Goal: Information Seeking & Learning: Learn about a topic

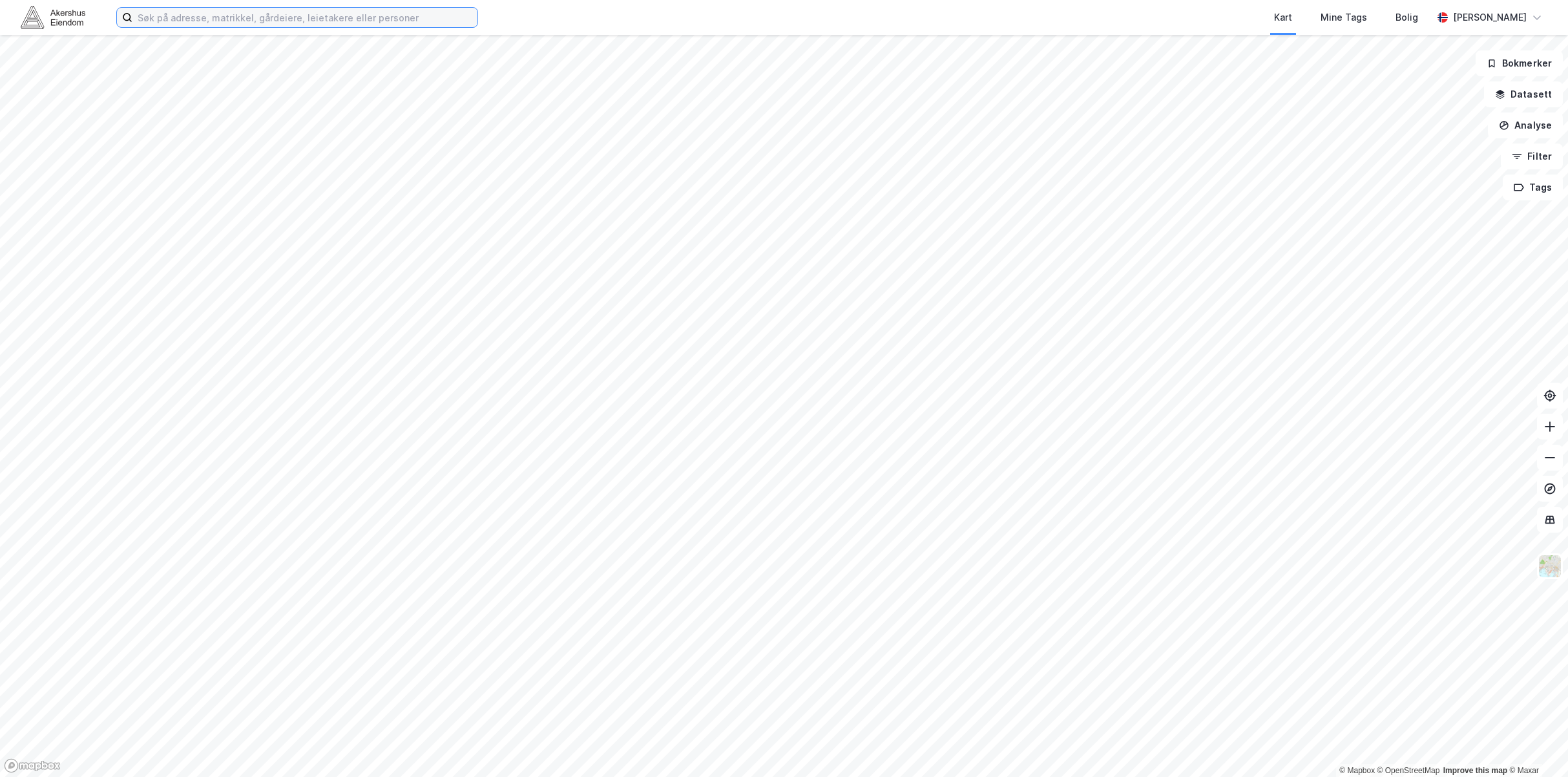
click at [407, 20] on input at bounding box center [305, 18] width 345 height 20
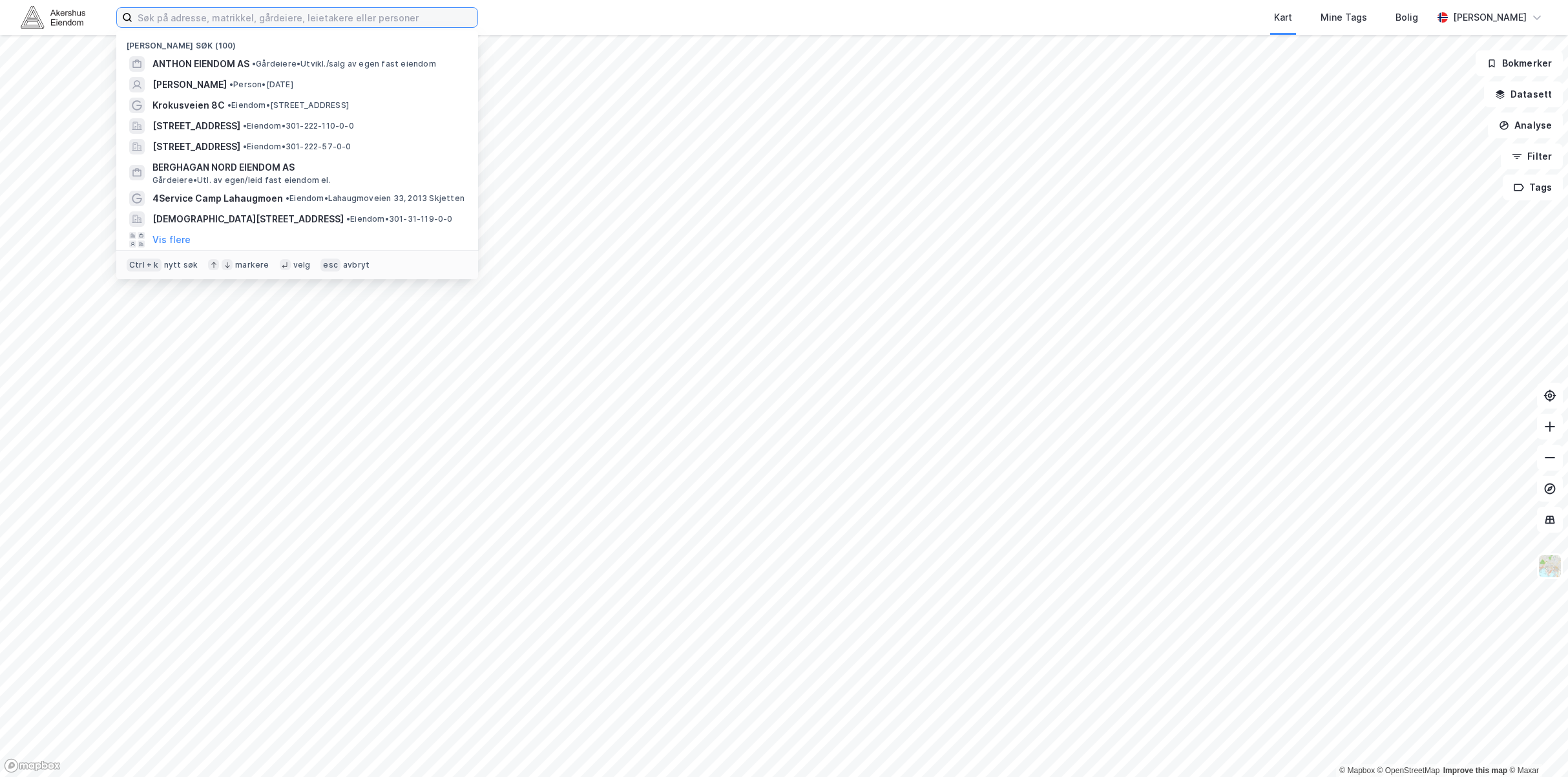
paste input "Fortius Prosjekt AS"
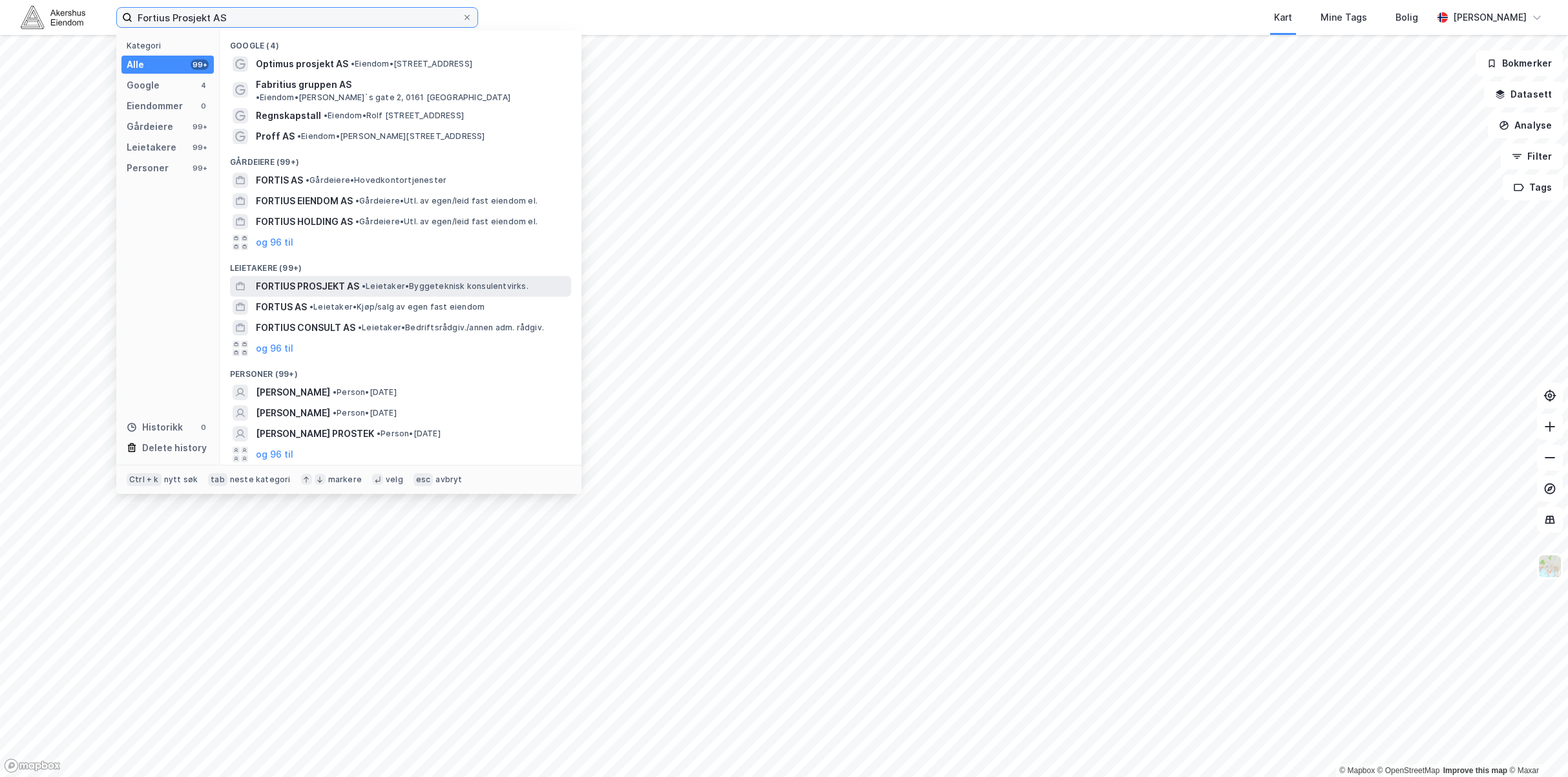
type input "Fortius Prosjekt AS"
click at [421, 281] on span "• [PERSON_NAME] konsulentvirks." at bounding box center [445, 286] width 167 height 10
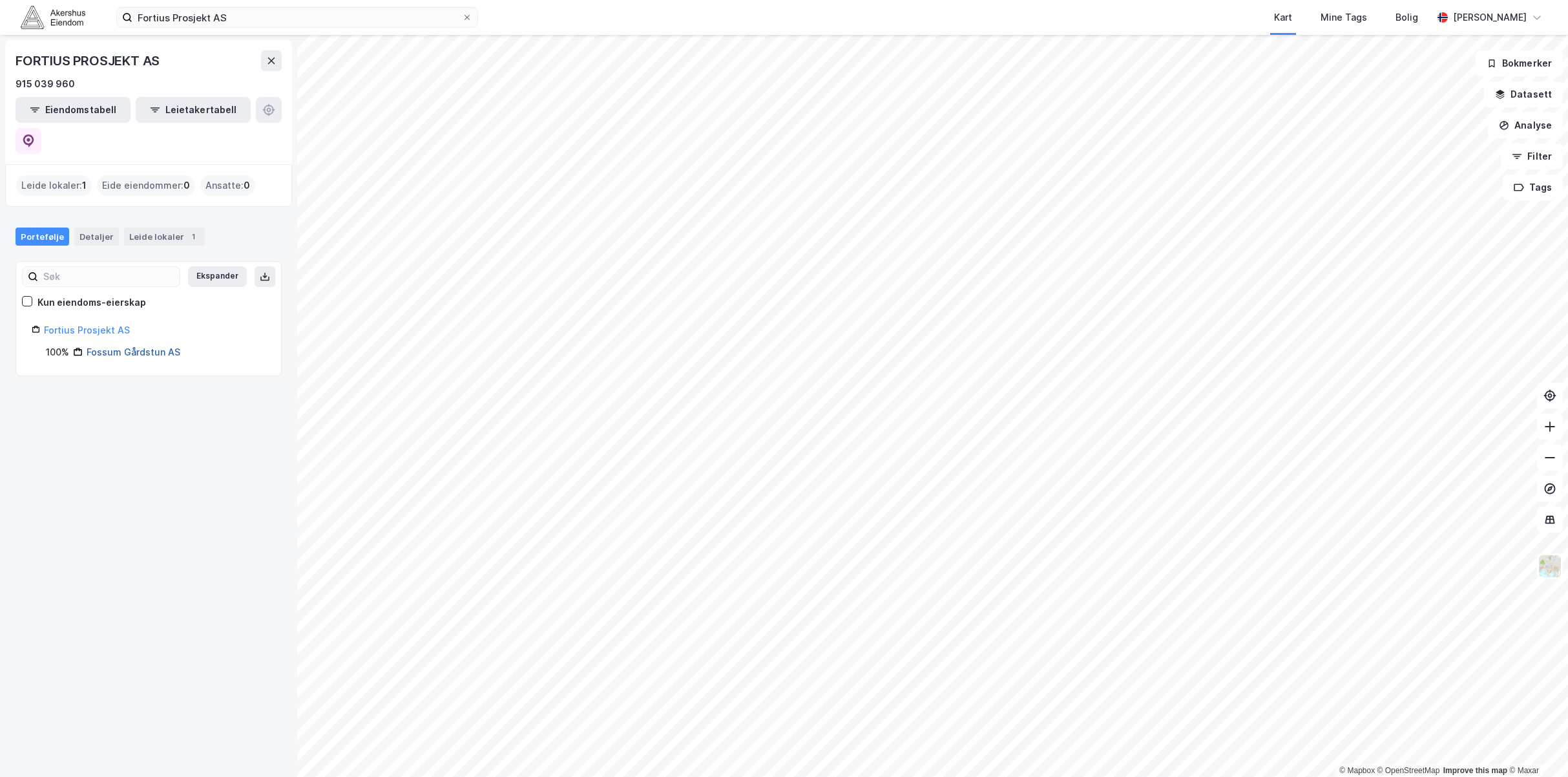
click at [166, 346] on link "Fossum Gårdstun AS" at bounding box center [133, 352] width 93 height 11
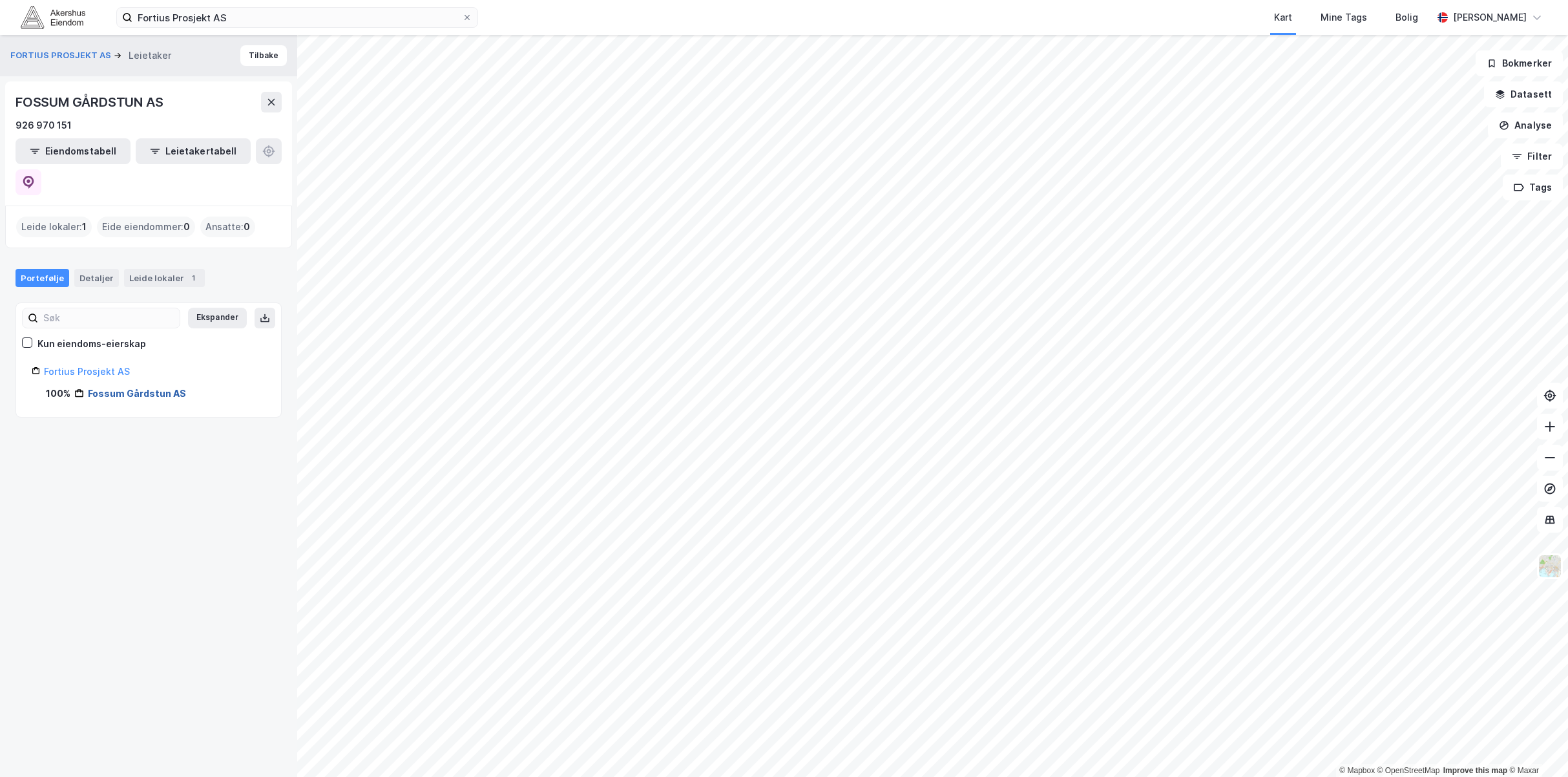
click at [148, 388] on link "Fossum Gårdstun AS" at bounding box center [137, 393] width 98 height 11
click at [80, 364] on div "Fortius Prosjekt AS" at bounding box center [154, 372] width 221 height 16
click at [80, 366] on link "Fortius Prosjekt AS" at bounding box center [87, 371] width 86 height 11
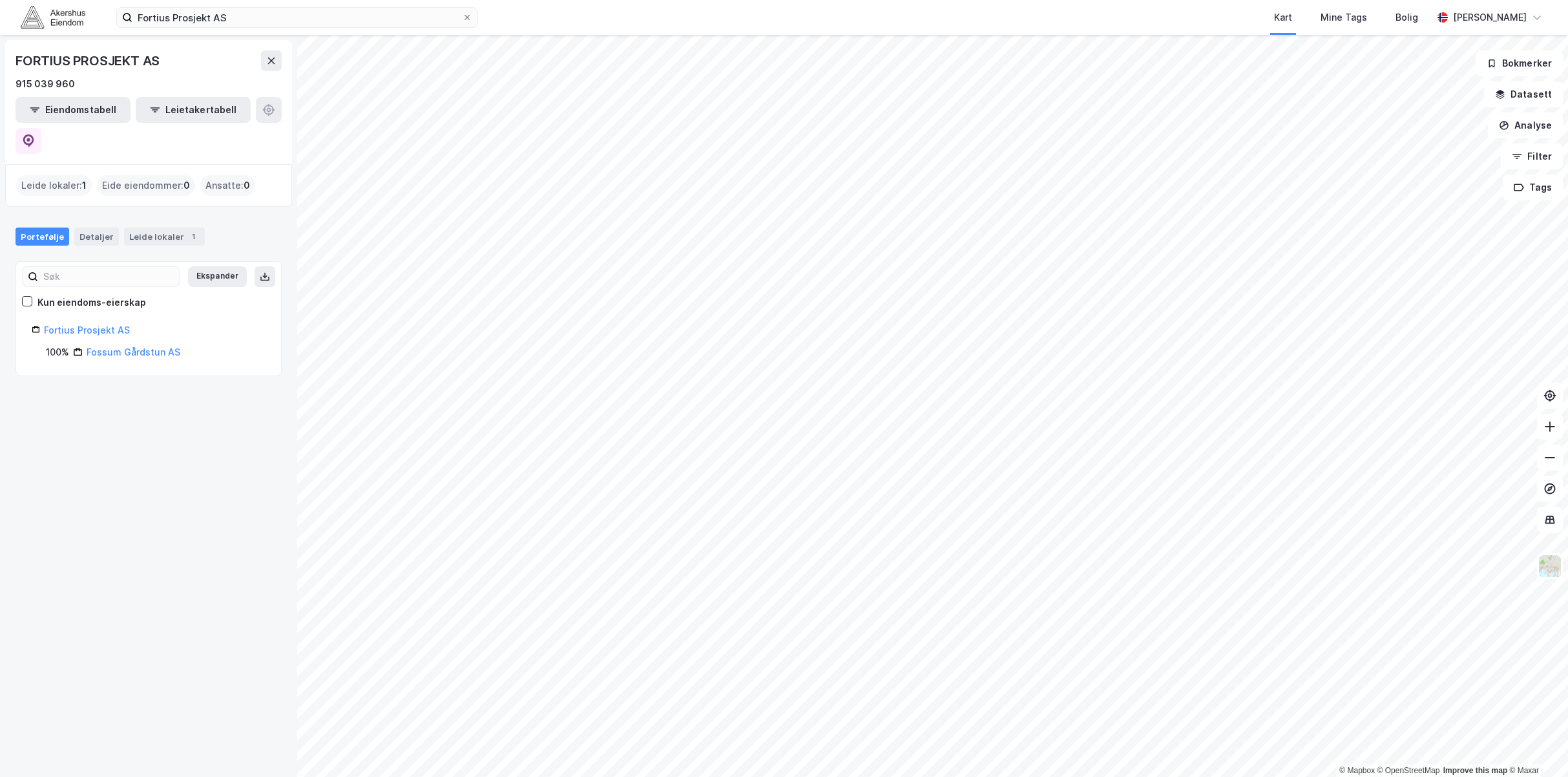
click at [139, 344] on div "Fossum Gårdstun AS" at bounding box center [133, 352] width 93 height 16
click at [139, 346] on link "Fossum Gårdstun AS" at bounding box center [133, 352] width 93 height 11
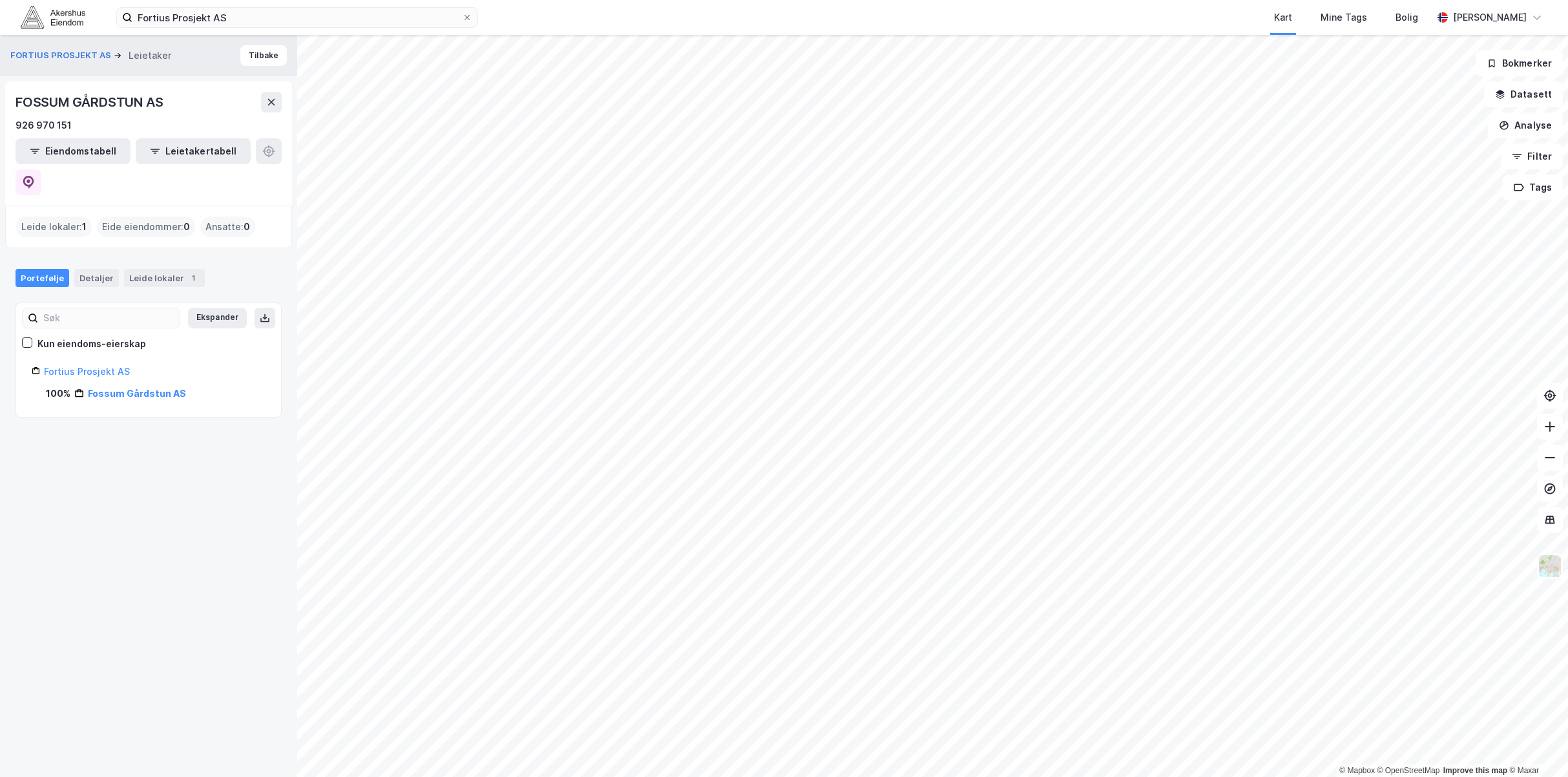
click at [46, 216] on div "Leide lokaler : 1" at bounding box center [54, 227] width 76 height 21
click at [256, 57] on button "Tilbake" at bounding box center [263, 56] width 46 height 21
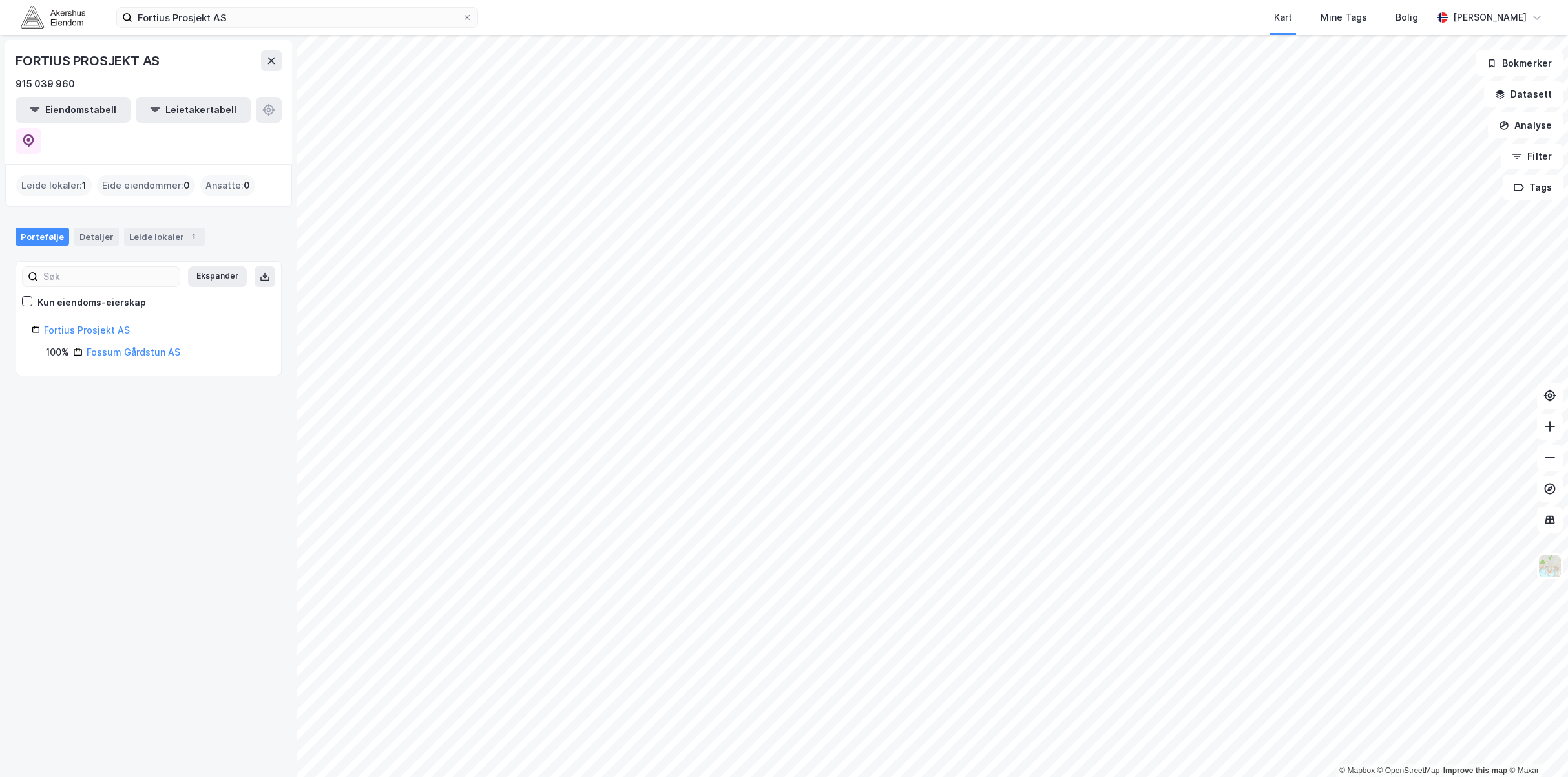
click at [256, 57] on div "FORTIUS PROSJEKT AS" at bounding box center [148, 61] width 266 height 21
click at [273, 57] on icon at bounding box center [271, 61] width 10 height 10
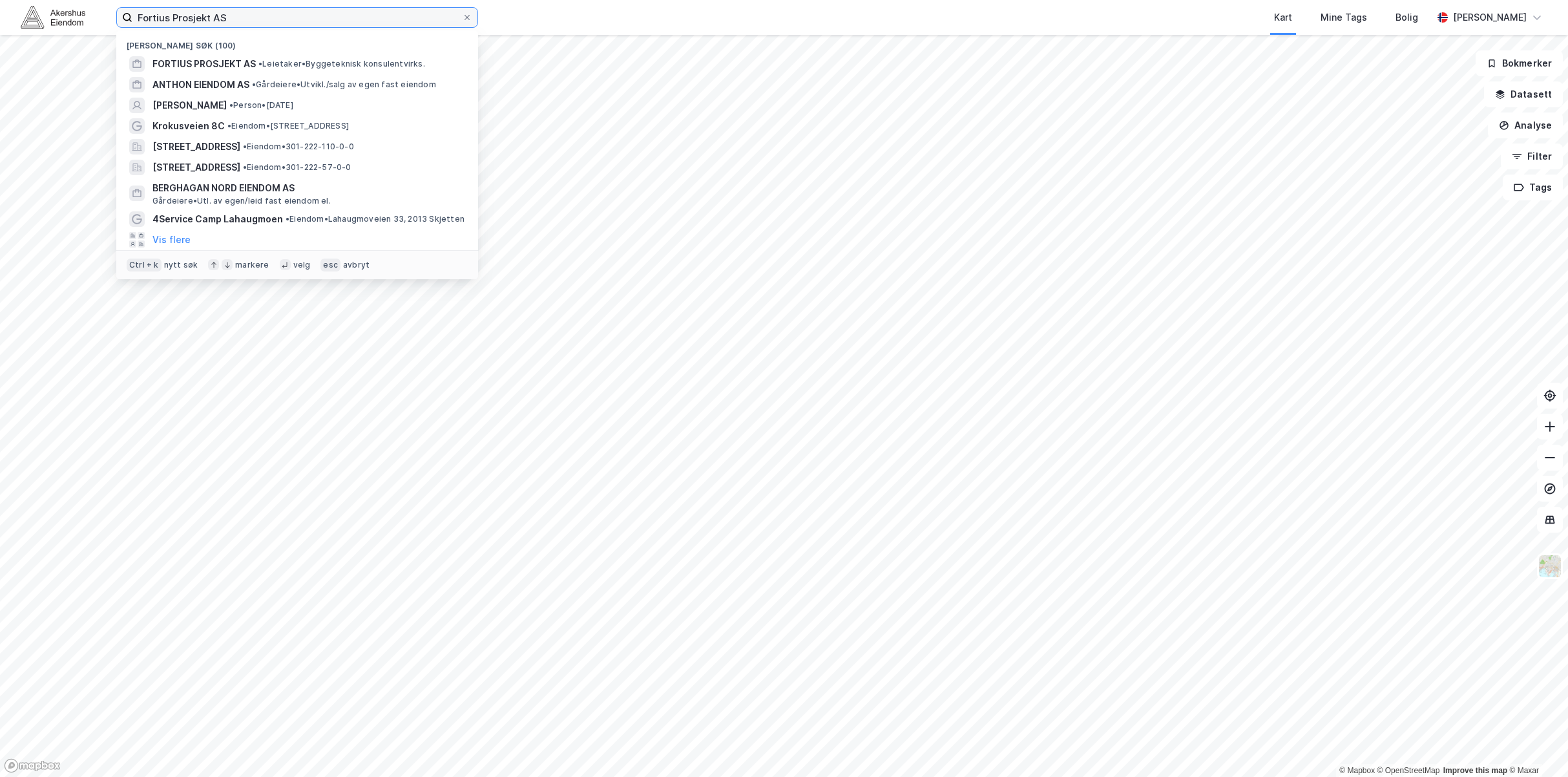
click at [286, 23] on input "Fortius Prosjekt AS" at bounding box center [297, 18] width 329 height 20
click at [290, 75] on div "ANTHON EIENDOM AS • Gårdeiere • [GEOGRAPHIC_DATA]/salg av egen fast eiendom" at bounding box center [297, 85] width 341 height 21
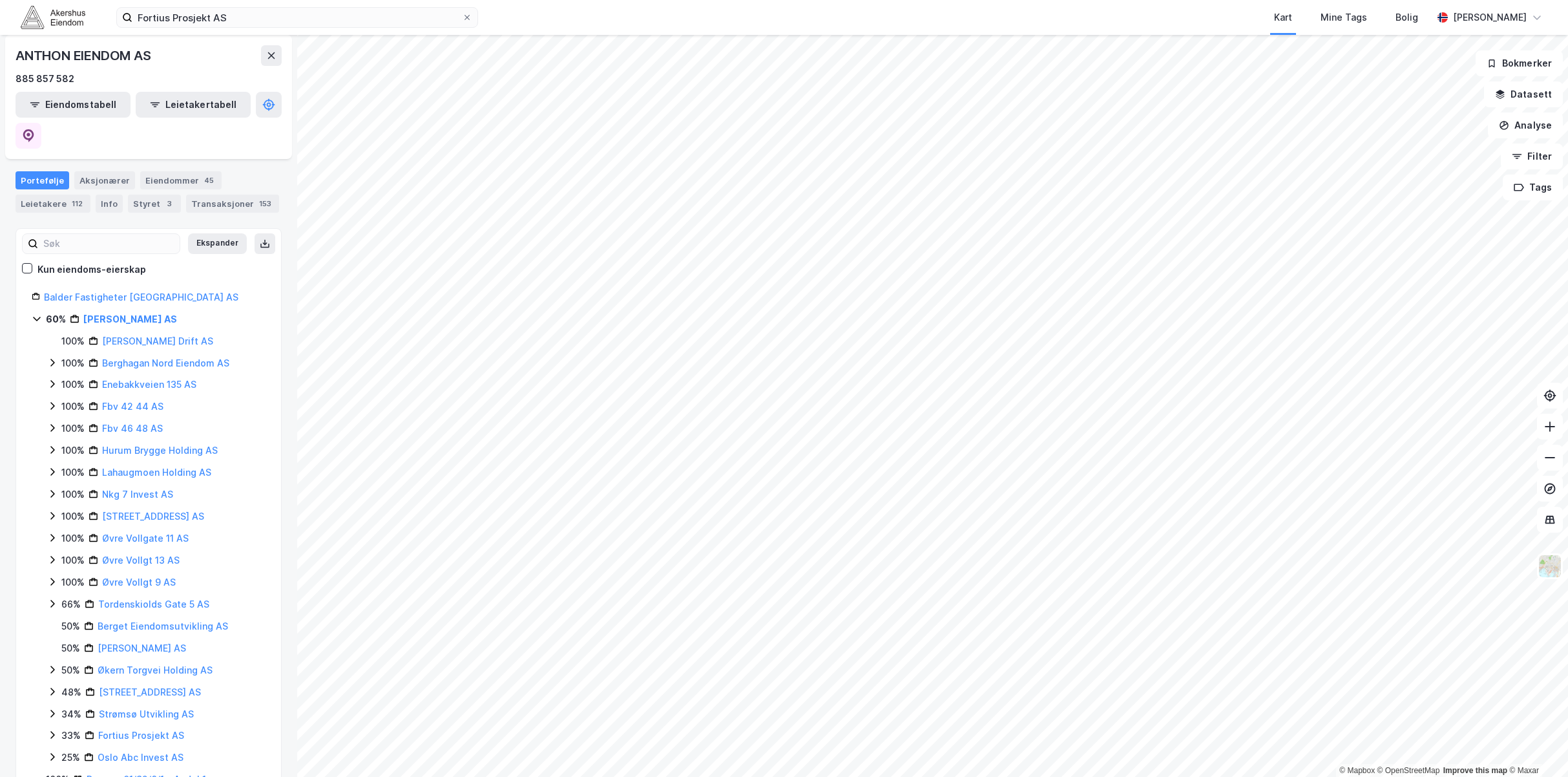
scroll to position [81, 0]
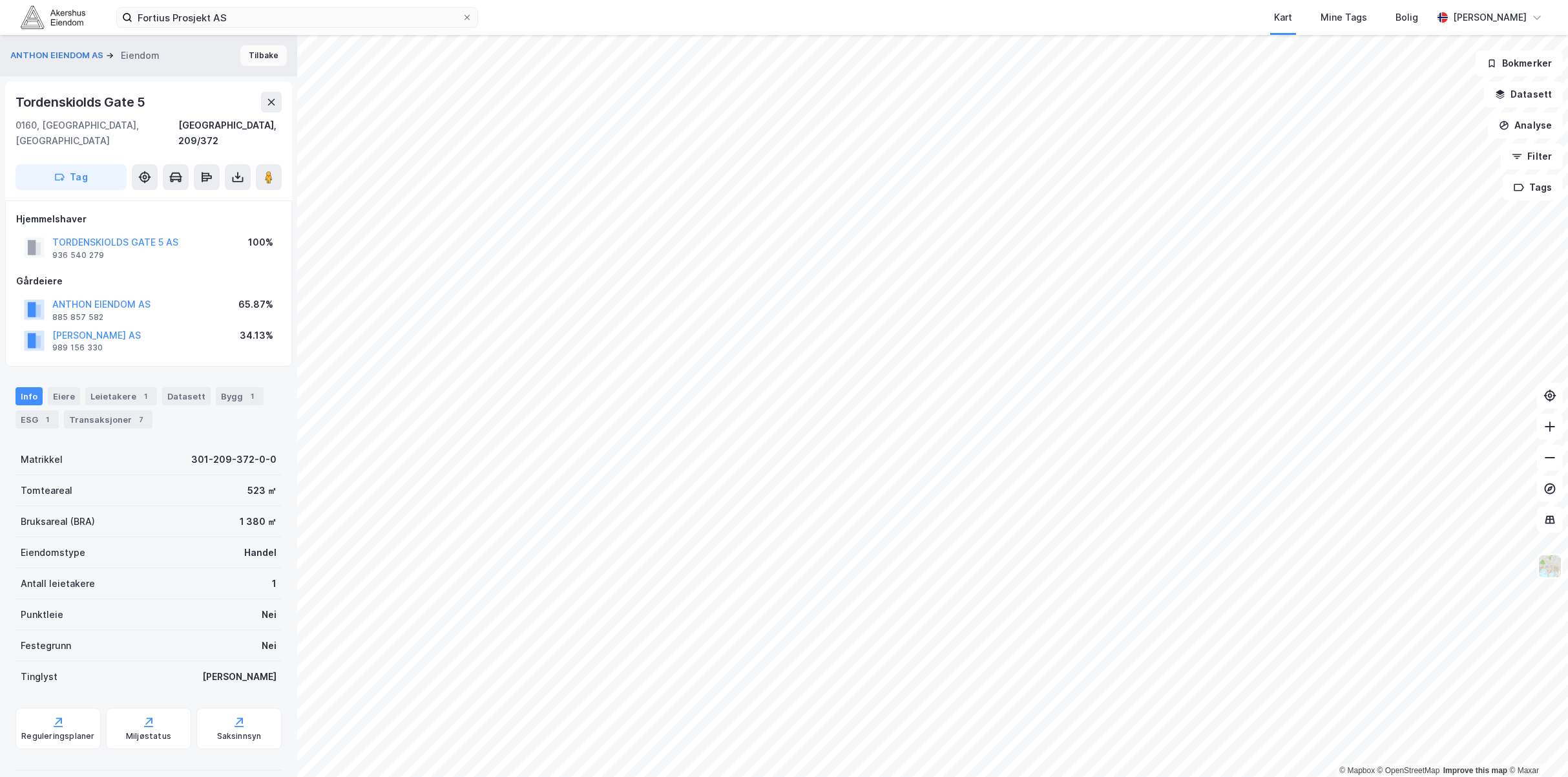
click at [256, 56] on button "Tilbake" at bounding box center [263, 56] width 46 height 21
